Goal: Information Seeking & Learning: Check status

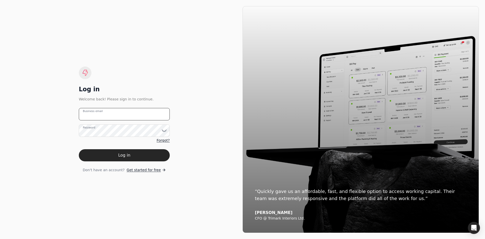
click at [131, 116] on email "Business email" at bounding box center [124, 114] width 91 height 12
paste email "[PERSON_NAME][EMAIL_ADDRESS][PERSON_NAME][US_STATE][DOMAIN_NAME]"
type email "[PERSON_NAME][EMAIL_ADDRESS][PERSON_NAME][US_STATE][DOMAIN_NAME]"
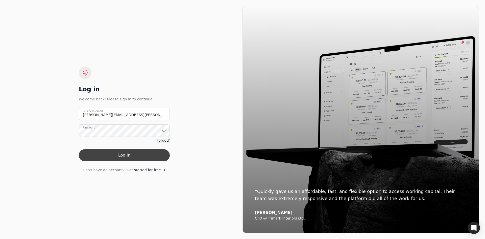
click at [131, 155] on button "Log in" at bounding box center [124, 155] width 91 height 12
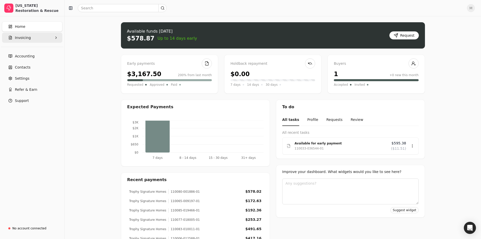
click at [55, 37] on icon "button" at bounding box center [56, 38] width 4 height 4
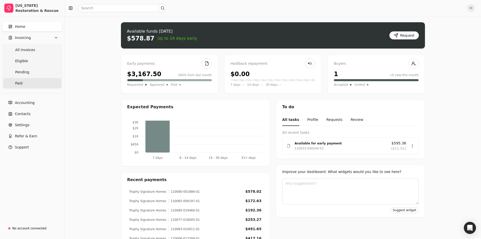
click at [19, 83] on span "Paid" at bounding box center [18, 83] width 7 height 5
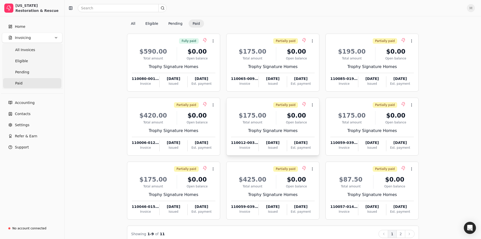
scroll to position [25, 0]
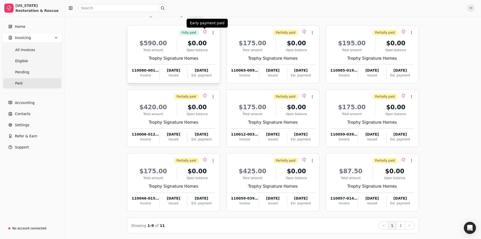
click at [204, 31] on icon at bounding box center [205, 32] width 4 height 4
click at [211, 31] on icon at bounding box center [213, 33] width 4 height 4
click at [218, 42] on li "Open" at bounding box center [237, 44] width 62 height 9
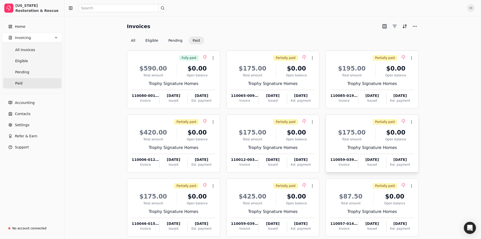
scroll to position [26, 0]
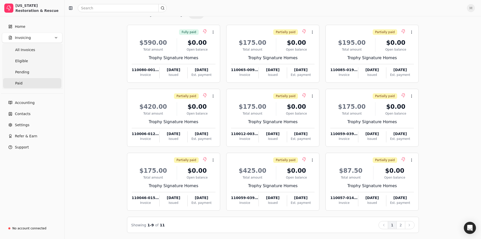
click at [400, 224] on button "2" at bounding box center [401, 225] width 9 height 8
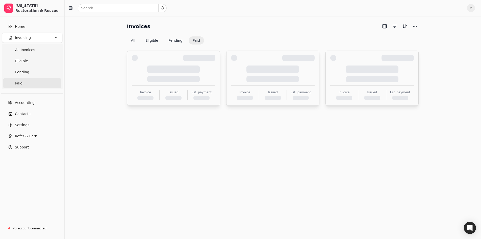
scroll to position [0, 0]
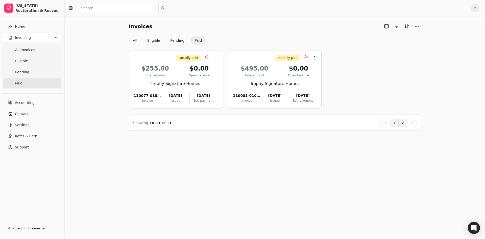
click at [396, 125] on button "1" at bounding box center [394, 123] width 9 height 8
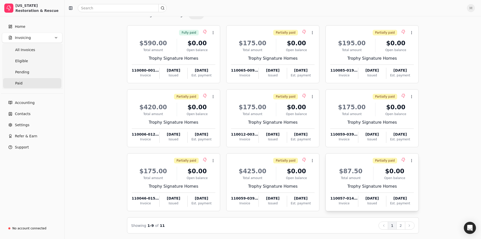
scroll to position [26, 0]
click at [181, 44] on div "$0.00" at bounding box center [197, 42] width 36 height 9
click at [212, 46] on icon at bounding box center [213, 45] width 4 height 4
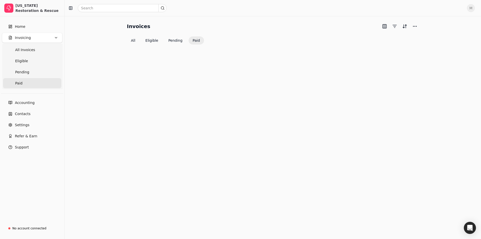
scroll to position [26, 0]
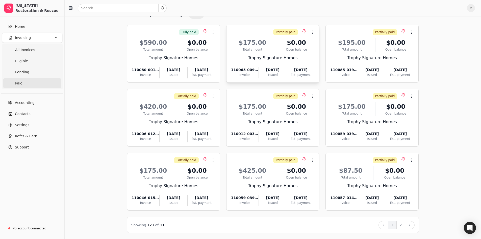
click at [268, 46] on div "$175.00" at bounding box center [252, 42] width 43 height 9
click at [320, 45] on span "Open" at bounding box center [320, 44] width 9 height 5
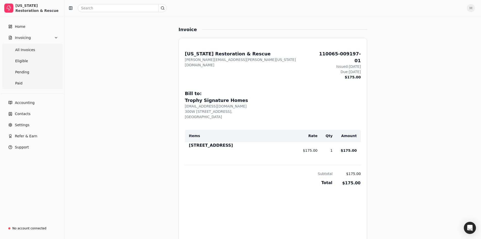
scroll to position [179, 0]
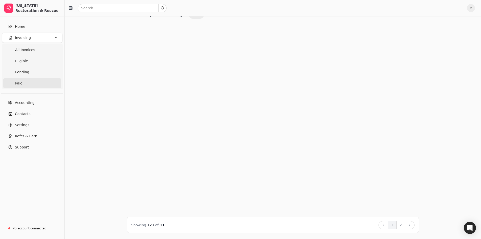
scroll to position [26, 0]
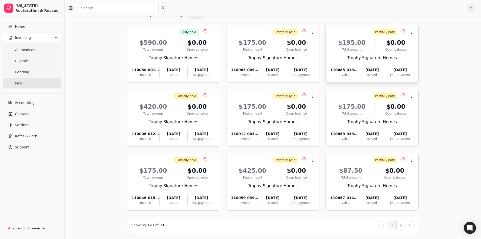
click at [360, 45] on div "$195.00" at bounding box center [352, 42] width 43 height 9
click at [423, 44] on span "Open" at bounding box center [419, 44] width 9 height 5
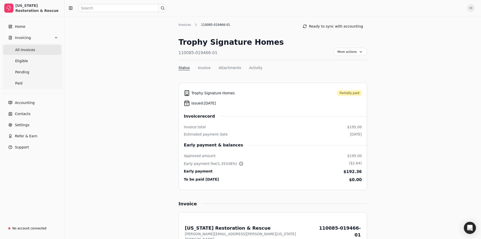
scroll to position [26, 0]
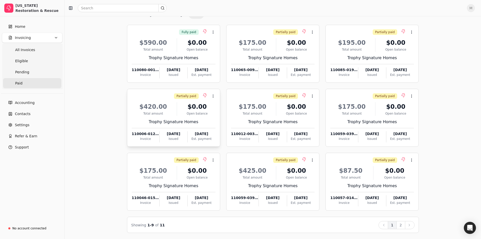
click at [169, 110] on div "$420.00" at bounding box center [153, 106] width 43 height 9
click at [230, 110] on li "Open" at bounding box center [237, 108] width 62 height 9
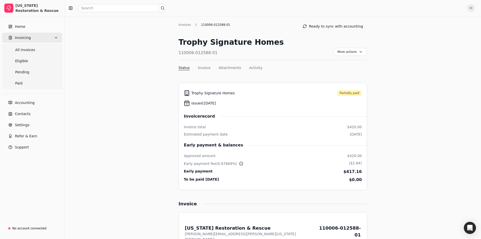
scroll to position [26, 0]
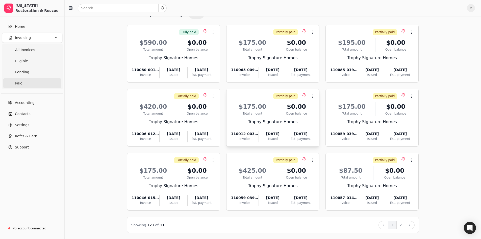
click at [279, 108] on div "$0.00" at bounding box center [297, 106] width 36 height 9
click at [321, 107] on span "Open" at bounding box center [320, 108] width 9 height 5
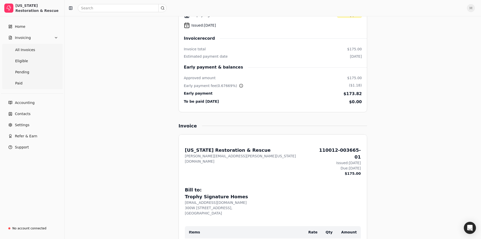
scroll to position [126, 0]
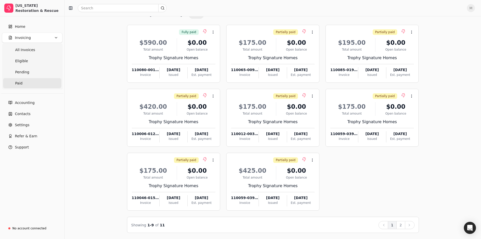
scroll to position [26, 0]
click at [357, 109] on div "$175.00" at bounding box center [352, 106] width 43 height 9
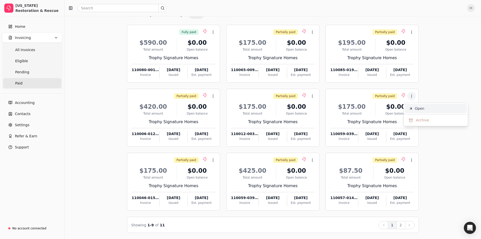
click at [417, 107] on span "Open" at bounding box center [419, 108] width 9 height 5
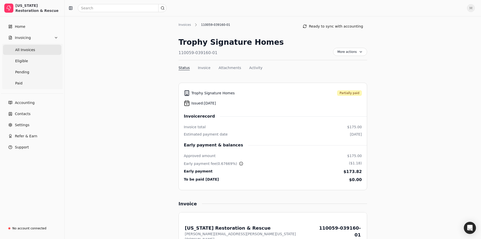
scroll to position [26, 0]
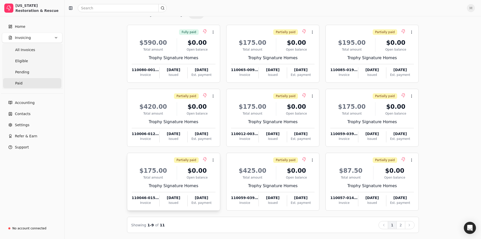
click at [185, 181] on div "$175.00 Total amount $0.00 Open balance Trophy Signature Homes 110046-015735-01…" at bounding box center [174, 184] width 84 height 43
click at [216, 171] on li "Open" at bounding box center [237, 172] width 62 height 9
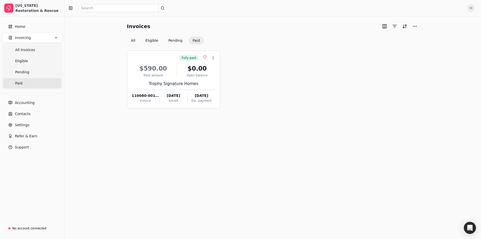
scroll to position [26, 0]
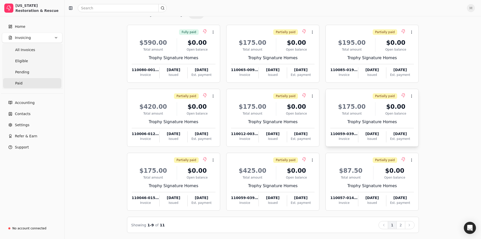
click at [363, 115] on div "Total amount" at bounding box center [352, 113] width 43 height 5
click at [419, 105] on li "Open" at bounding box center [436, 108] width 62 height 9
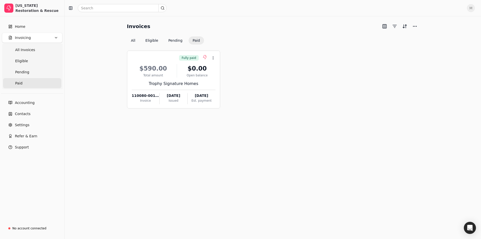
scroll to position [26, 0]
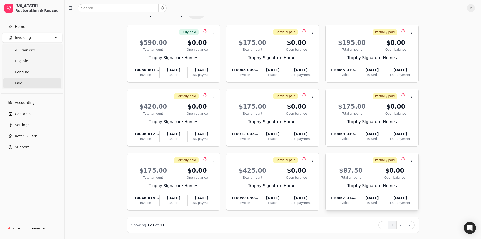
click at [350, 175] on div "Total amount" at bounding box center [351, 177] width 41 height 5
click at [433, 173] on li "Open" at bounding box center [436, 172] width 62 height 9
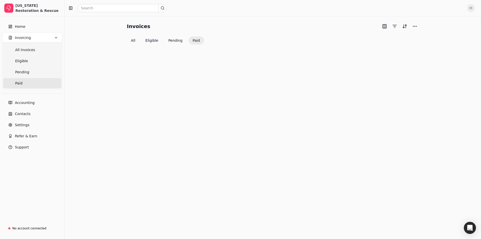
scroll to position [26, 0]
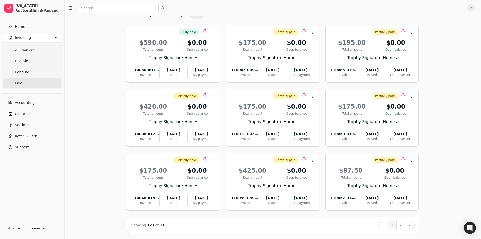
click at [403, 225] on button "2" at bounding box center [401, 225] width 9 height 8
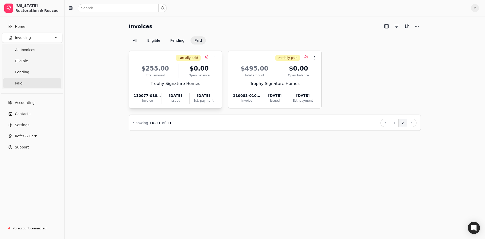
click at [163, 67] on div "$255.00" at bounding box center [155, 68] width 43 height 9
click at [216, 71] on icon at bounding box center [214, 70] width 4 height 4
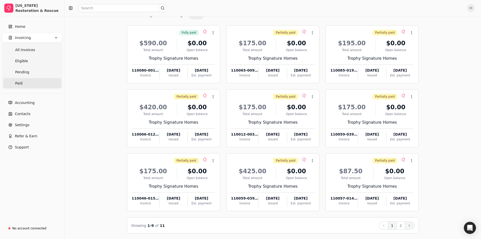
scroll to position [26, 0]
click at [400, 226] on button "2" at bounding box center [401, 225] width 9 height 8
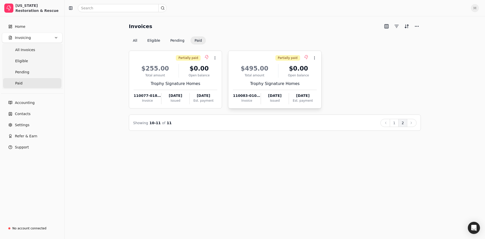
click at [268, 67] on div "$495.00" at bounding box center [254, 68] width 43 height 9
click at [324, 68] on span "Open" at bounding box center [322, 70] width 9 height 5
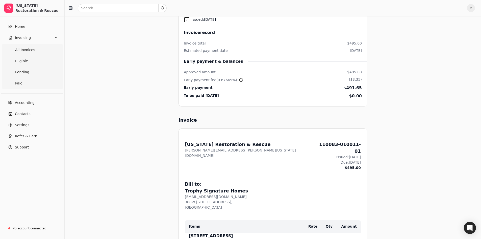
scroll to position [76, 0]
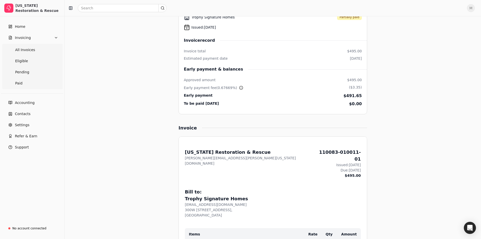
click at [140, 131] on div "Invoices 110083-010011-01 Ready to sync with accounting Trophy Signature Homes …" at bounding box center [273, 216] width 304 height 541
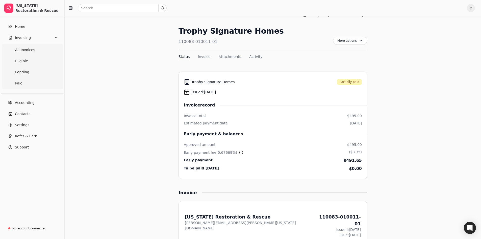
scroll to position [0, 0]
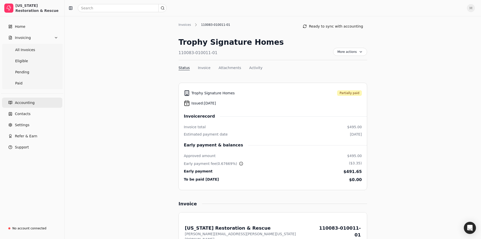
click at [39, 100] on link "Accounting" at bounding box center [32, 103] width 60 height 10
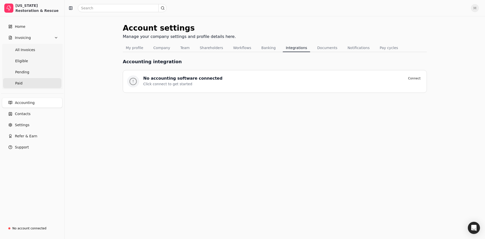
click at [23, 84] on link "Paid" at bounding box center [32, 83] width 58 height 10
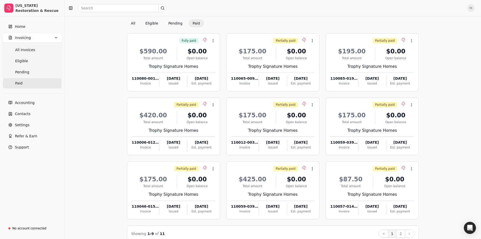
scroll to position [26, 0]
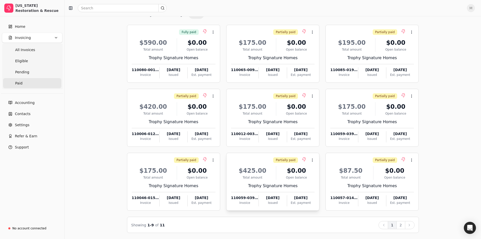
click at [260, 170] on div "$425.00" at bounding box center [252, 170] width 43 height 9
click at [324, 173] on span "Open" at bounding box center [320, 172] width 9 height 5
